Goal: Obtain resource: Obtain resource

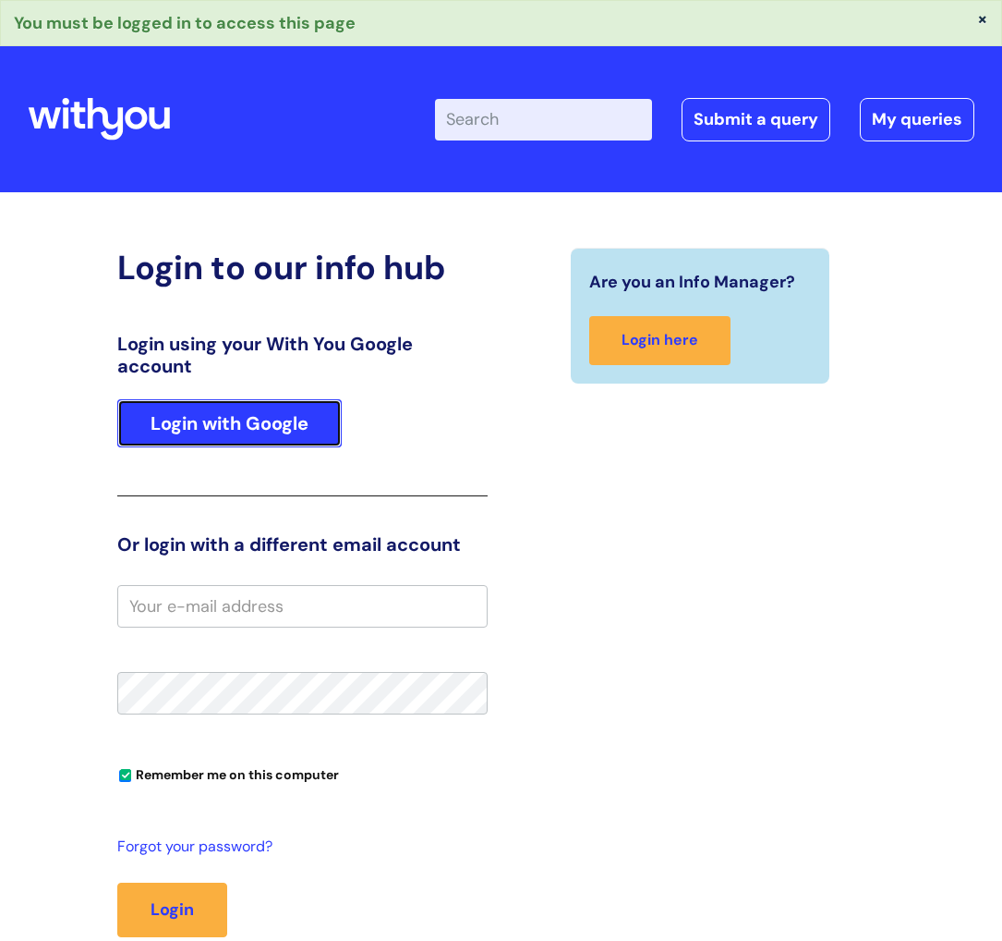
click at [265, 422] on link "Login with Google" at bounding box center [229, 423] width 225 height 48
click at [224, 431] on link "Login with Google" at bounding box center [229, 423] width 225 height 48
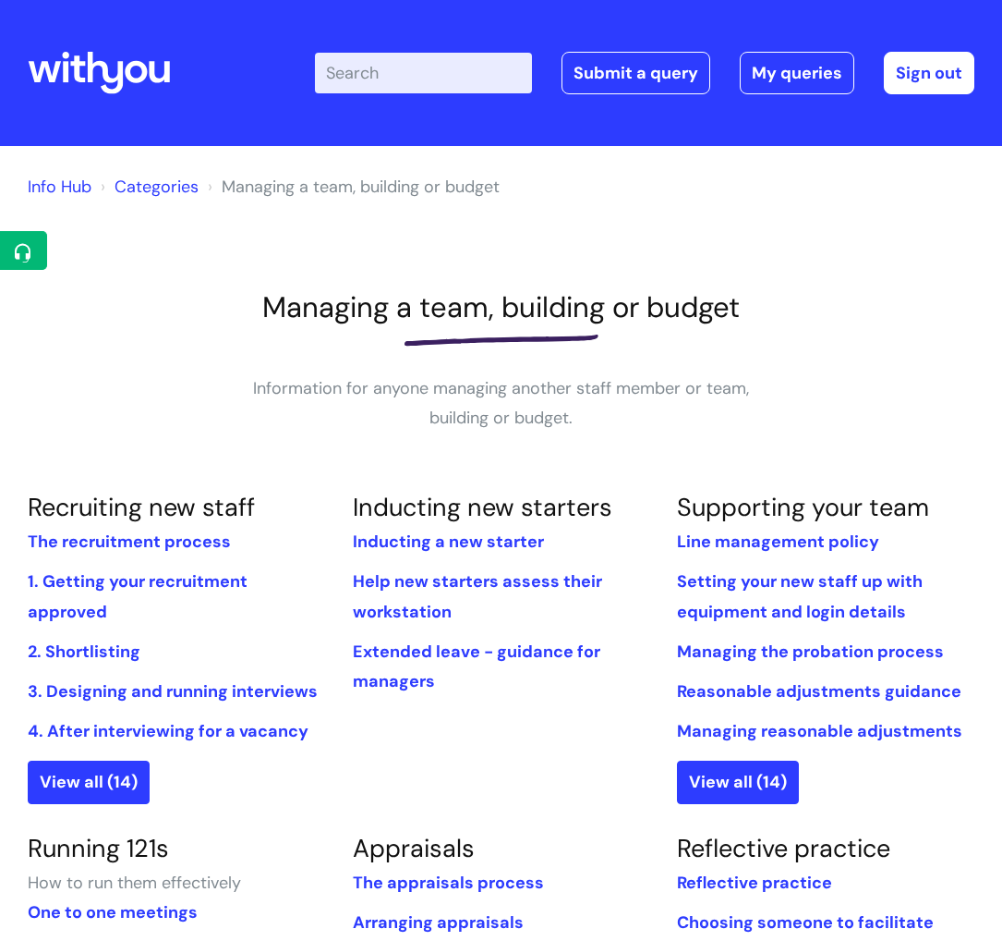
click at [395, 80] on input "Enter your search term here..." at bounding box center [423, 73] width 217 height 41
type input "useful forms"
click button "Search" at bounding box center [0, 0] width 0 height 0
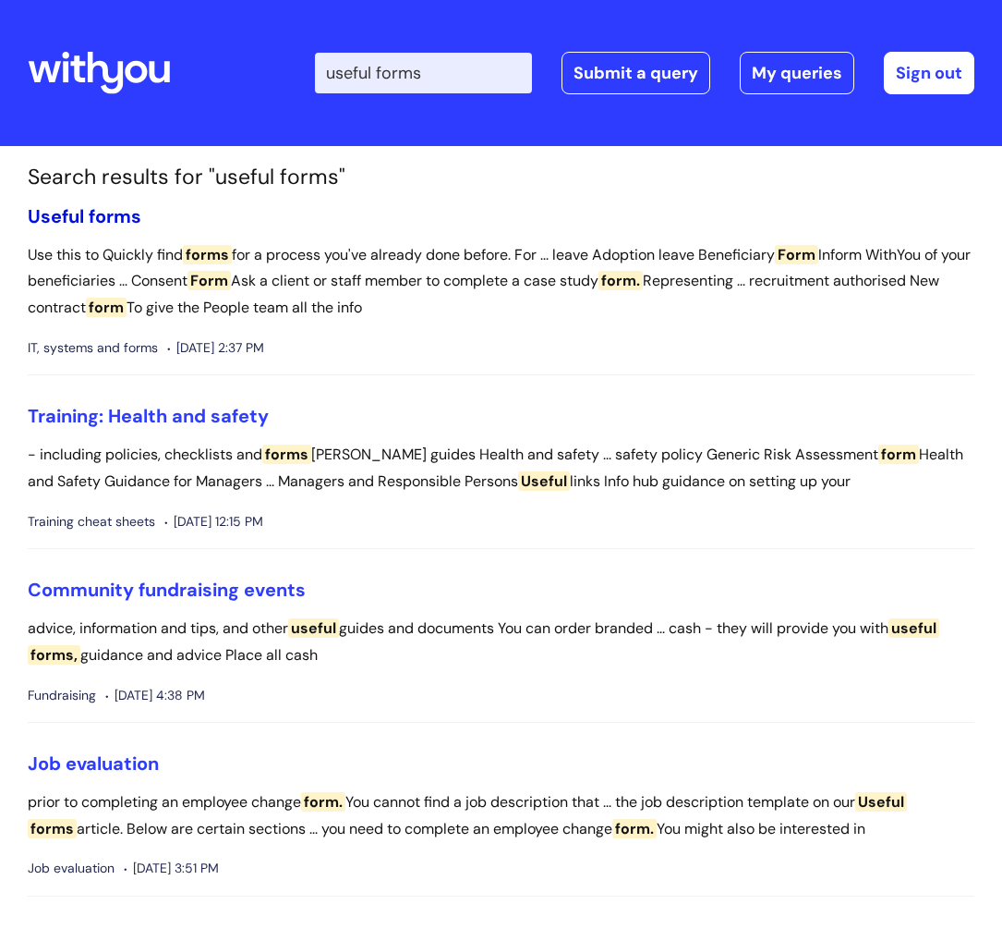
click at [115, 214] on span "forms" at bounding box center [115, 216] width 53 height 24
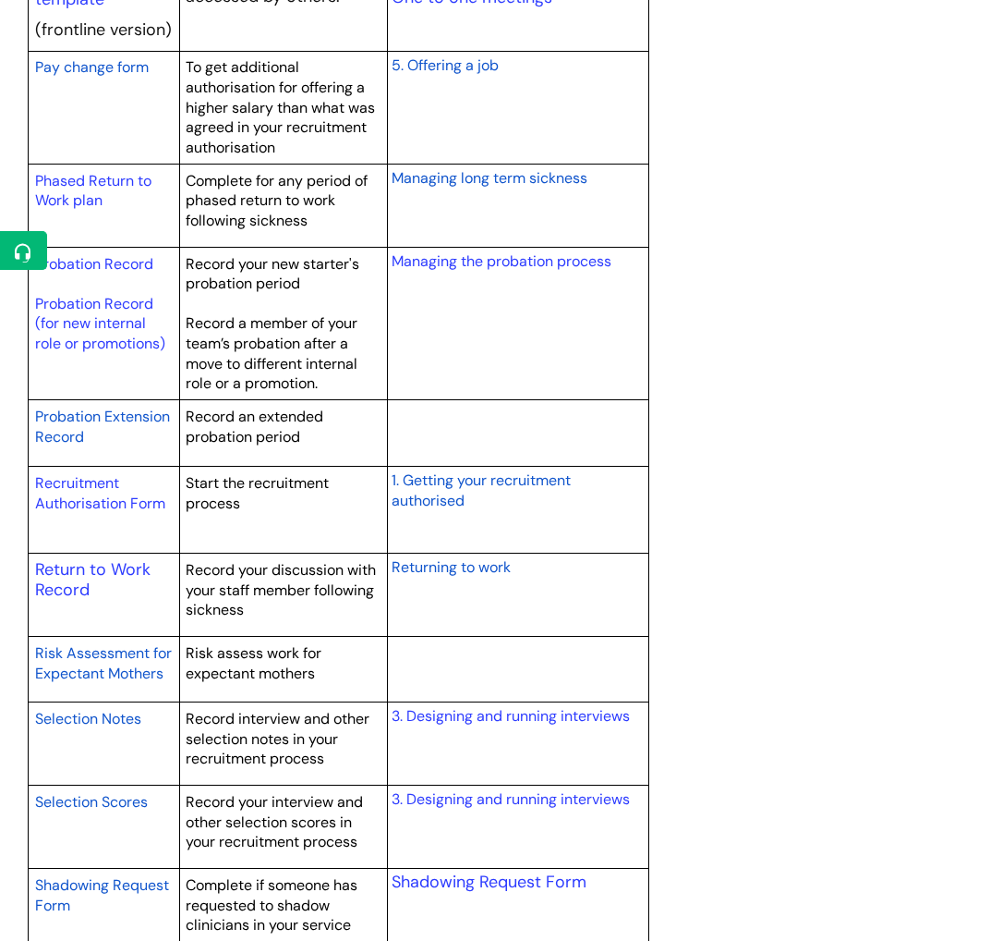
scroll to position [2684, 0]
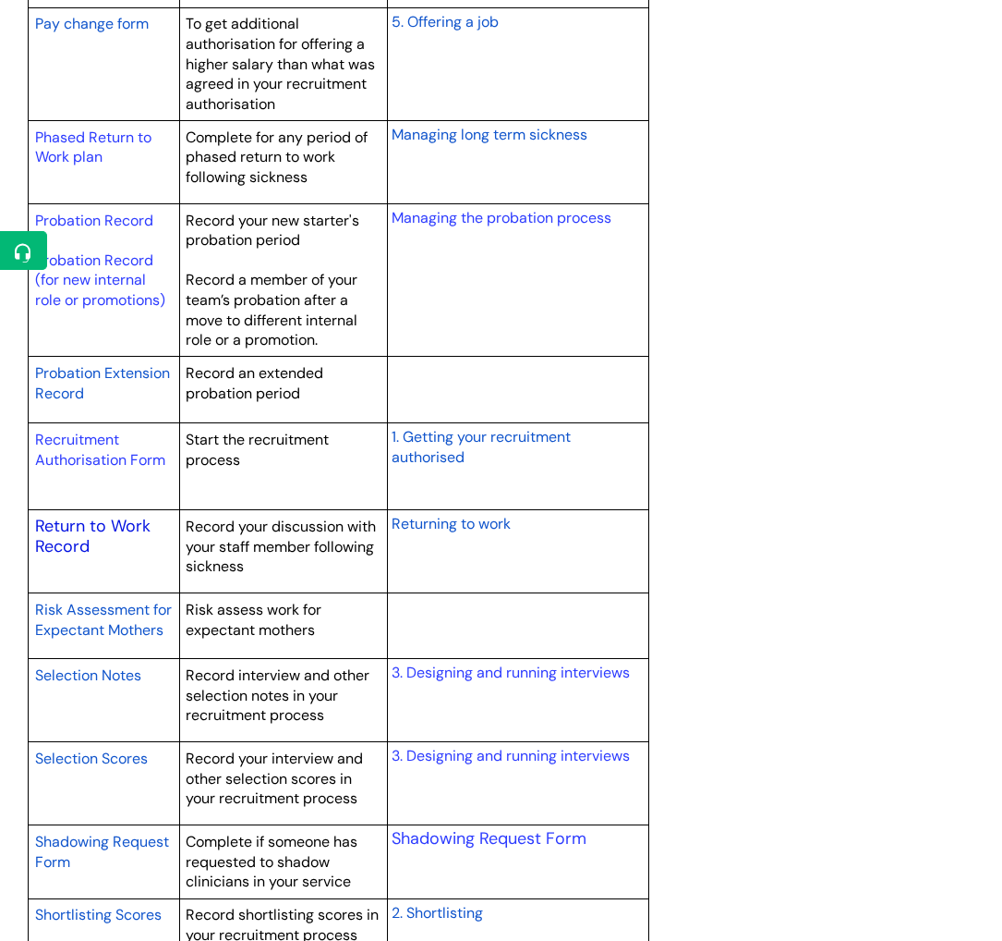
click at [79, 528] on link "Return to Work Record" at bounding box center [92, 536] width 115 height 43
